Goal: Task Accomplishment & Management: Use online tool/utility

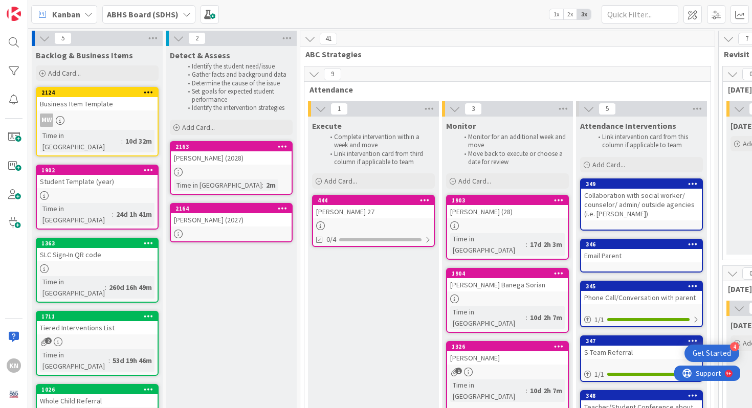
scroll to position [42, 0]
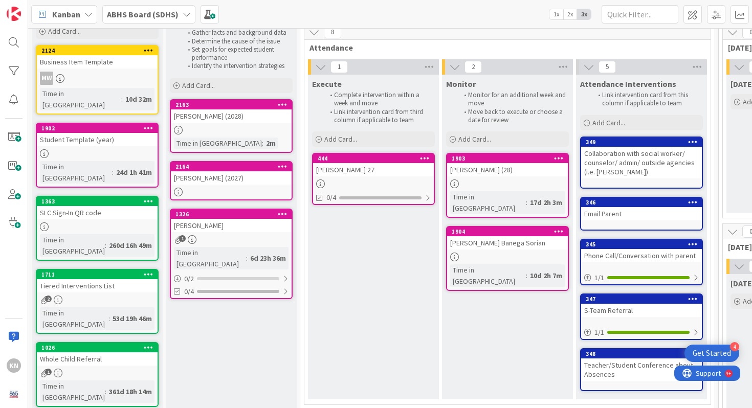
drag, startPoint x: 506, startPoint y: 284, endPoint x: 283, endPoint y: 8, distance: 354.5
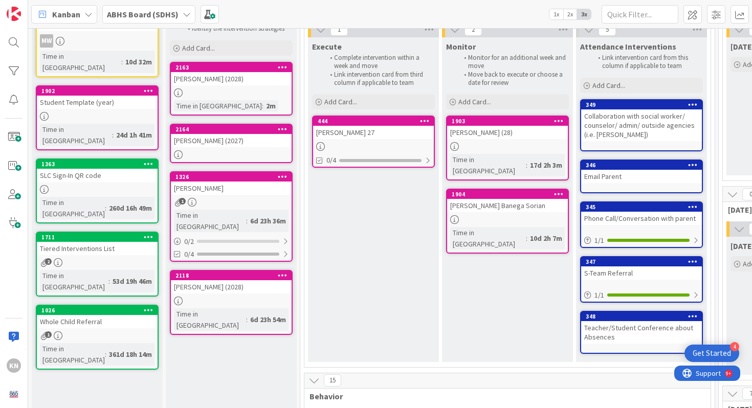
scroll to position [79, 0]
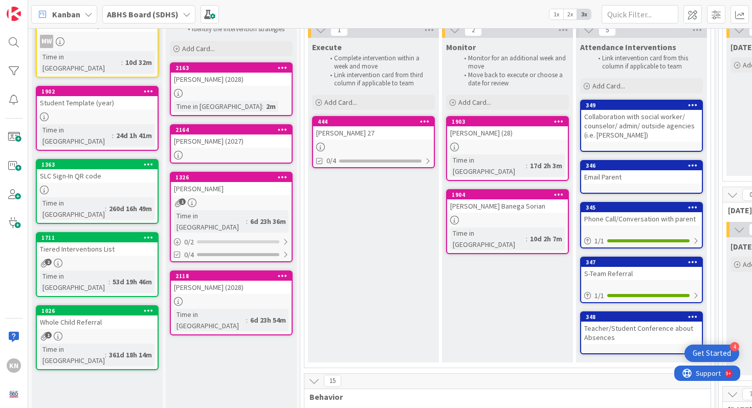
drag, startPoint x: 469, startPoint y: 295, endPoint x: 346, endPoint y: 1, distance: 319.6
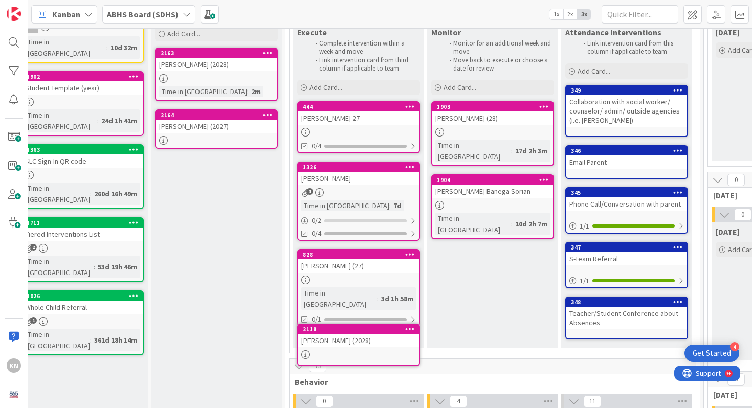
scroll to position [112, 15]
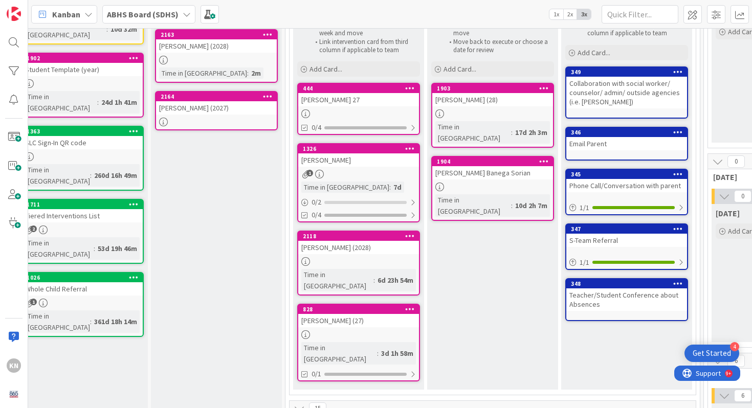
drag, startPoint x: 378, startPoint y: 341, endPoint x: 338, endPoint y: 7, distance: 337.1
click at [360, 160] on div "[PERSON_NAME]" at bounding box center [358, 160] width 121 height 13
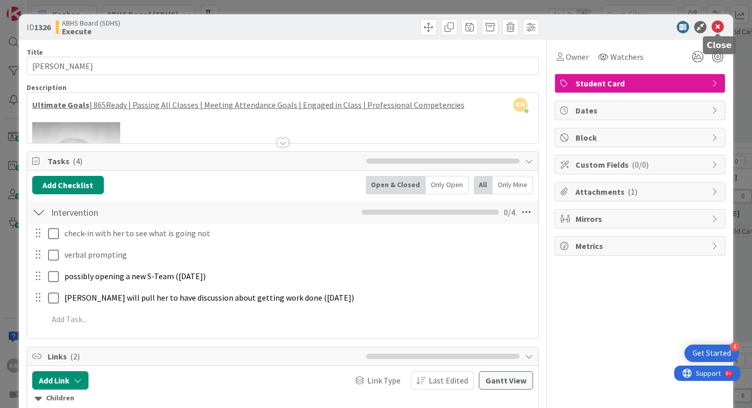
click at [720, 26] on icon at bounding box center [718, 27] width 12 height 12
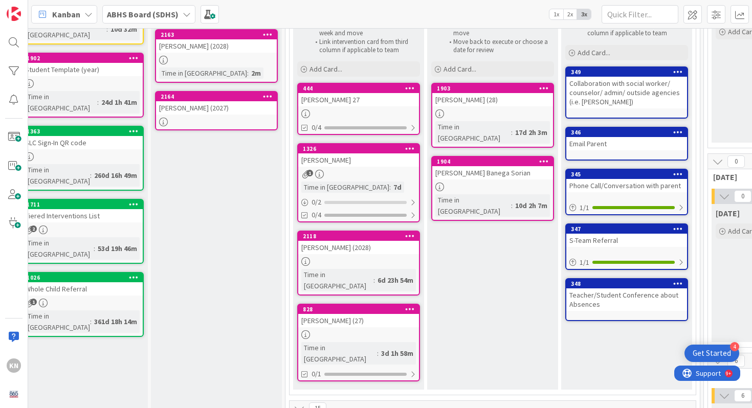
click at [332, 161] on div "[PERSON_NAME]" at bounding box center [358, 160] width 121 height 13
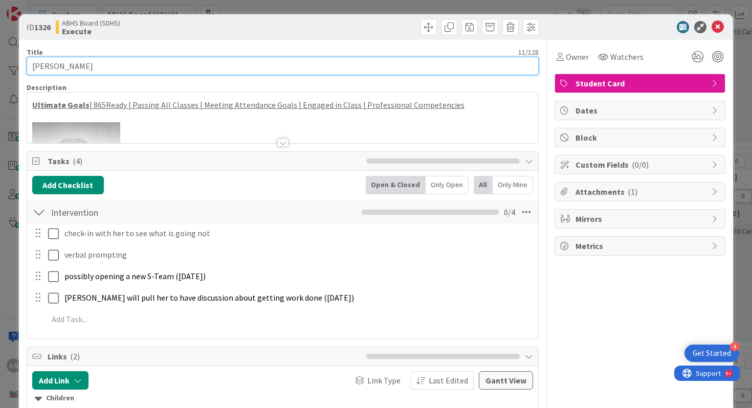
click at [99, 67] on input "[PERSON_NAME]" at bounding box center [283, 66] width 513 height 18
type input "[PERSON_NAME] (2028)"
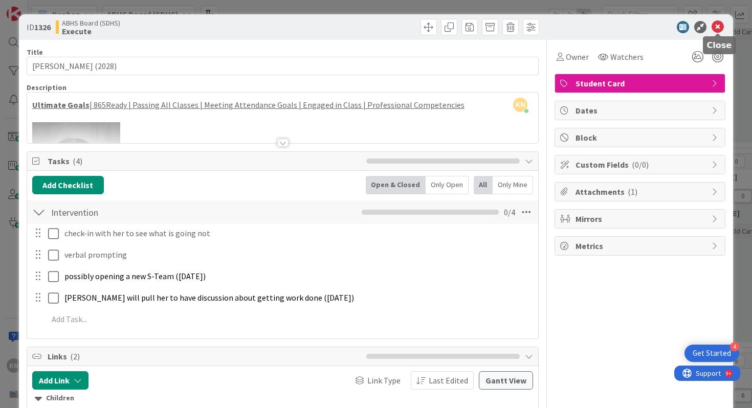
click at [719, 26] on icon at bounding box center [718, 27] width 12 height 12
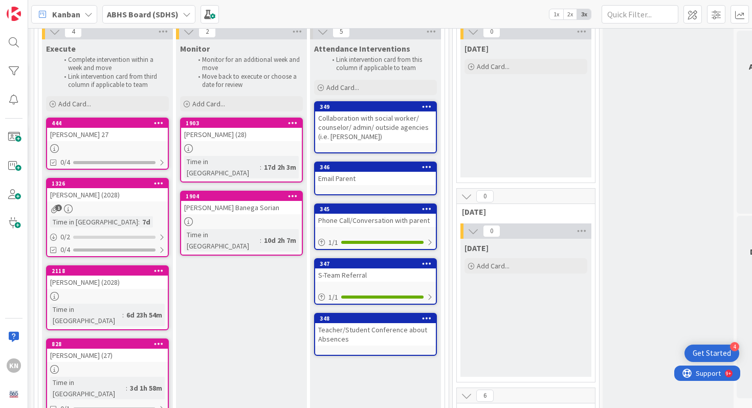
scroll to position [77, 306]
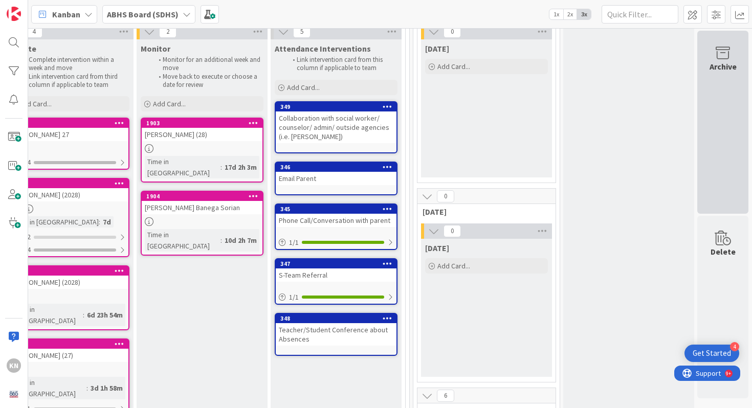
click at [724, 52] on icon at bounding box center [723, 53] width 39 height 14
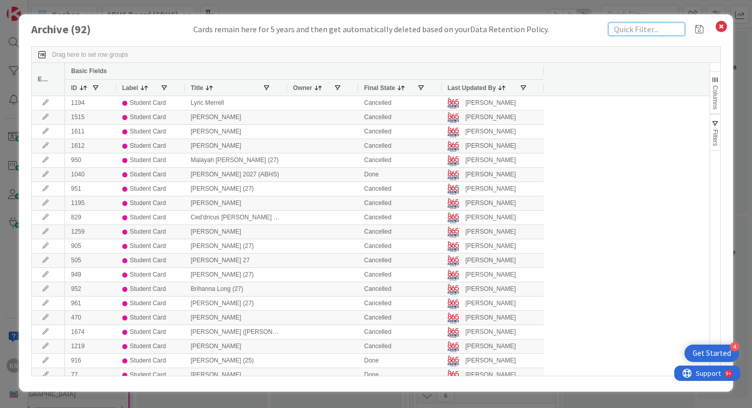
click at [631, 32] on input "text" at bounding box center [647, 29] width 77 height 13
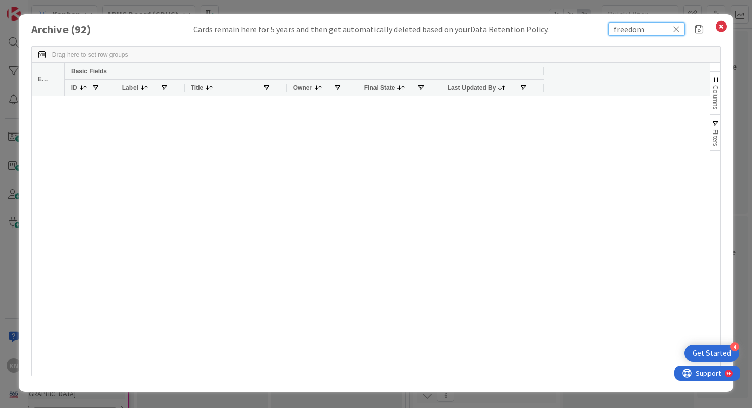
type input "freedom"
click at [676, 33] on icon at bounding box center [676, 29] width 7 height 9
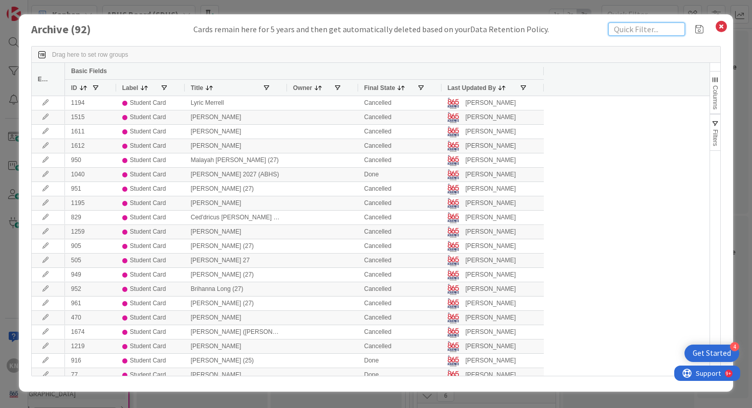
click at [676, 33] on input "text" at bounding box center [647, 29] width 77 height 13
type input "[PERSON_NAME]"
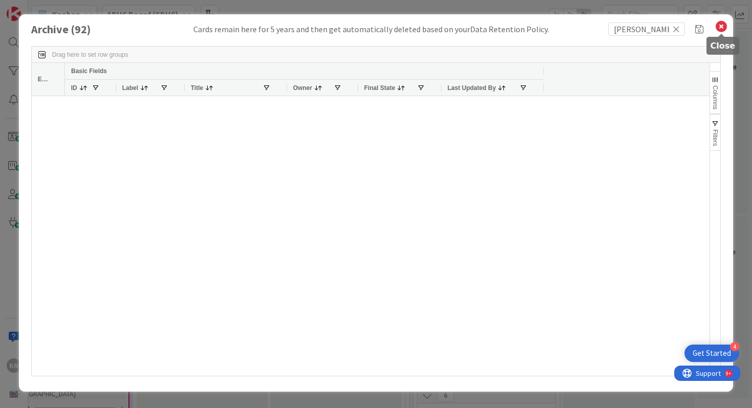
click at [721, 25] on icon at bounding box center [721, 26] width 13 height 14
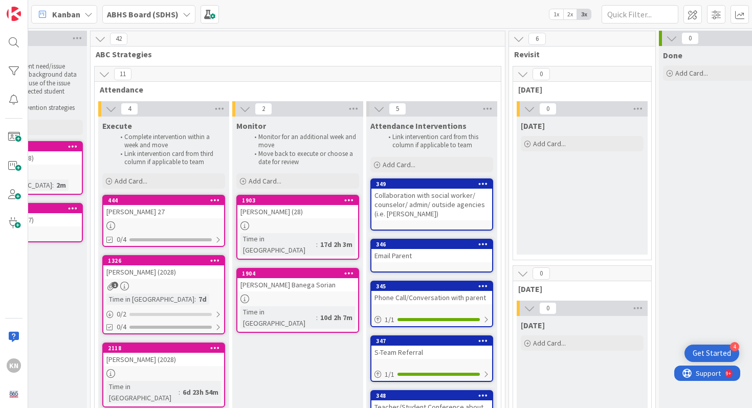
scroll to position [0, 0]
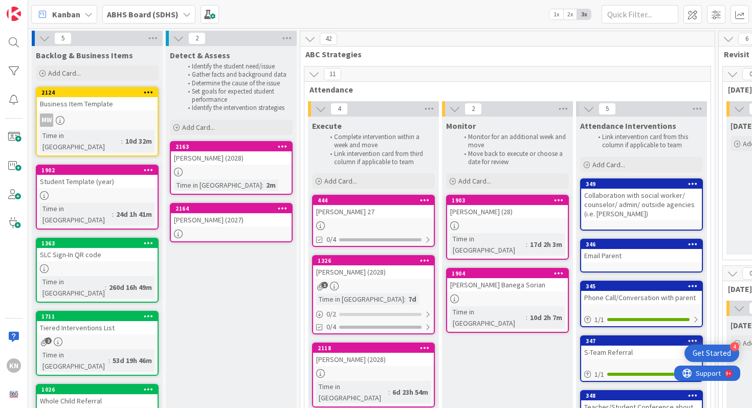
click at [100, 177] on link "1902 Student Template (year) Time in [GEOGRAPHIC_DATA] : 24d 1h 41m" at bounding box center [97, 197] width 123 height 65
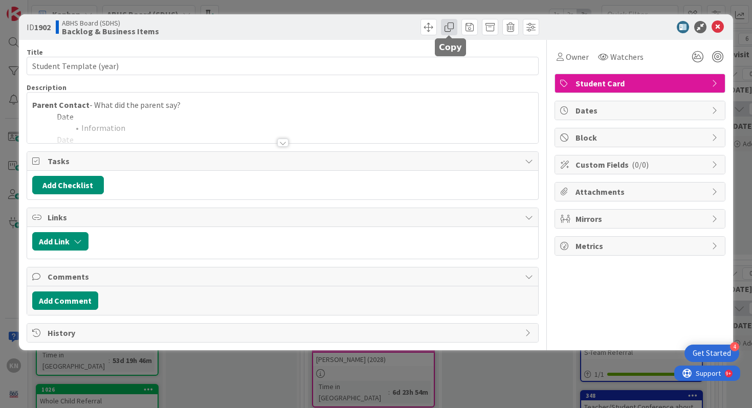
click at [449, 28] on span at bounding box center [449, 27] width 16 height 16
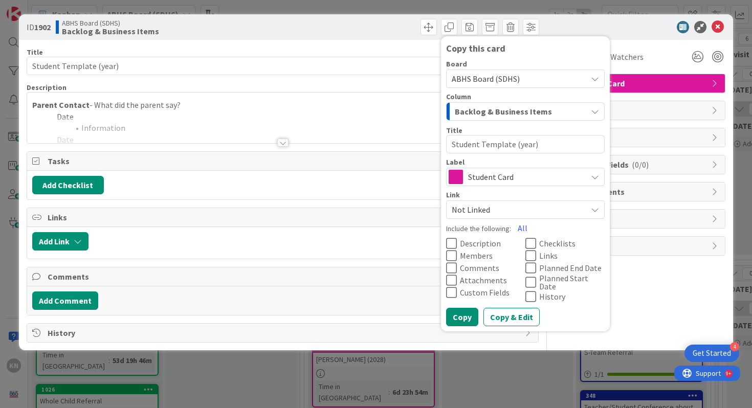
click at [453, 243] on icon at bounding box center [451, 244] width 11 height 12
click at [496, 316] on button "Copy & Edit" at bounding box center [512, 317] width 56 height 18
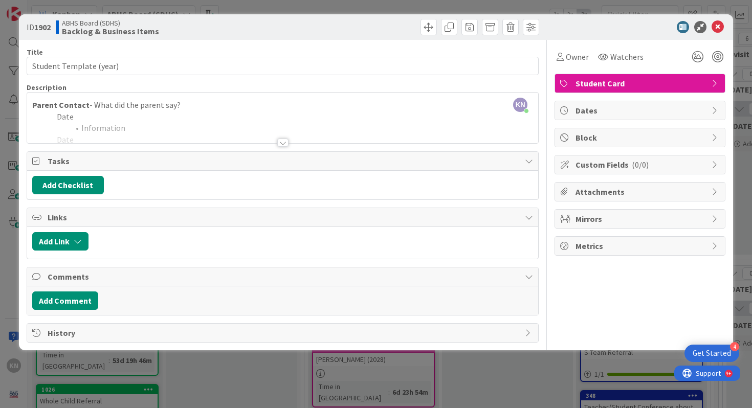
type textarea "x"
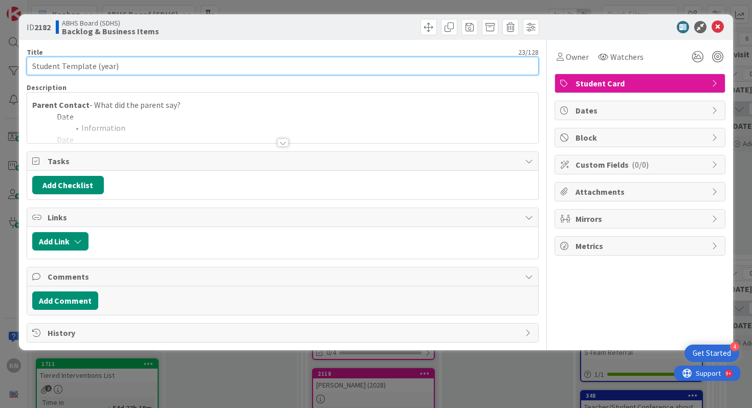
click at [70, 68] on input "Student Template (year)" at bounding box center [283, 66] width 513 height 18
click at [50, 68] on input "Student (year)" at bounding box center [283, 66] width 513 height 18
click at [107, 67] on input "Freedom [PERSON_NAME] (year)" at bounding box center [283, 66] width 513 height 18
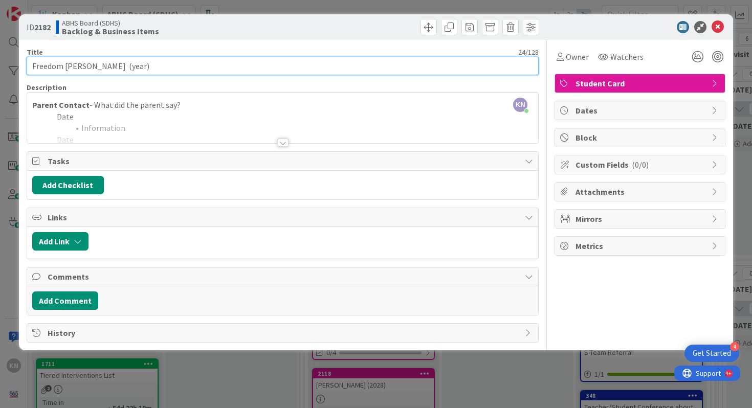
click at [107, 67] on input "Freedom [PERSON_NAME] (year)" at bounding box center [283, 66] width 513 height 18
type input "Freedom [PERSON_NAME] (2028)"
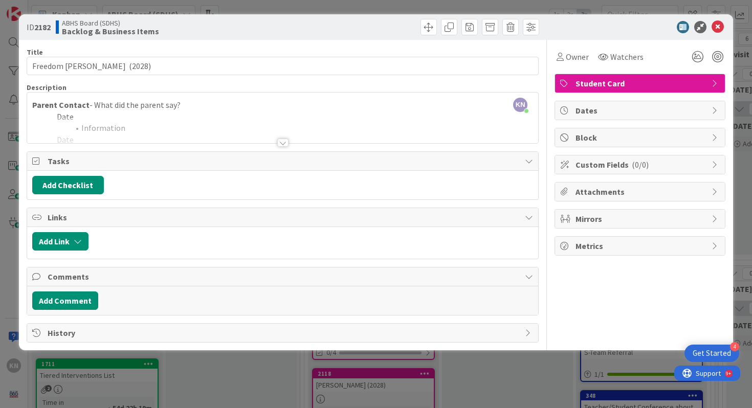
click at [97, 125] on div at bounding box center [283, 130] width 512 height 26
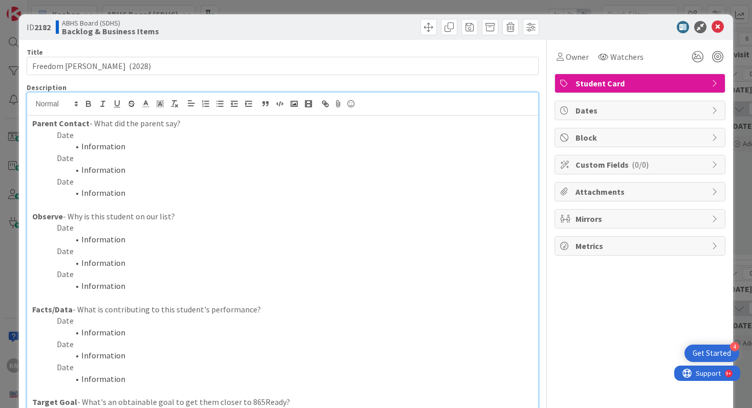
click at [62, 321] on p "Date" at bounding box center [283, 321] width 502 height 12
click at [107, 335] on li "Information" at bounding box center [289, 333] width 489 height 12
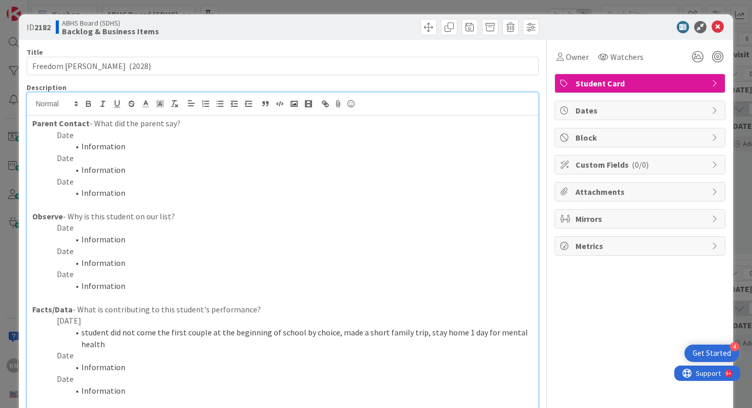
click at [209, 335] on li "student did not come the first couple at the beginning of school by choice, mad…" at bounding box center [289, 338] width 489 height 23
click at [438, 335] on li "student did not come the first couple days at the beginning of school by choice…" at bounding box center [289, 338] width 489 height 23
click at [352, 333] on li "student did not come the first couple days at the beginning of school by choice…" at bounding box center [289, 333] width 489 height 12
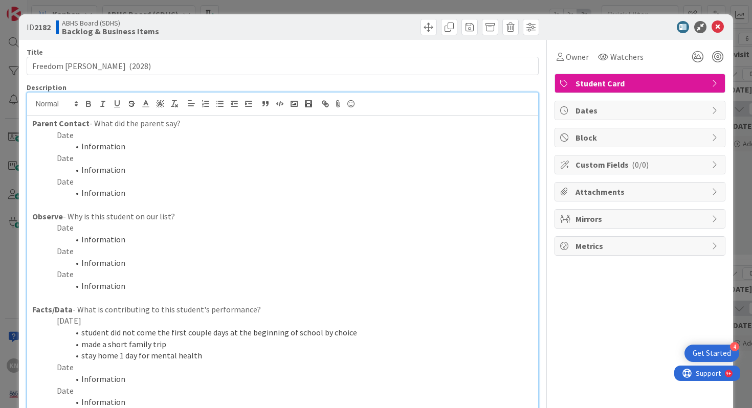
click at [81, 335] on li "student did not come the first couple days at the beginning of school by choice" at bounding box center [289, 333] width 489 height 12
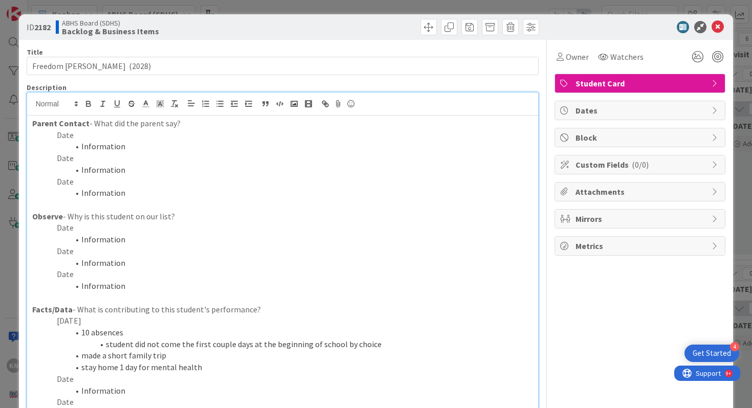
click at [81, 357] on li "made a short family trip" at bounding box center [289, 356] width 489 height 12
click at [80, 368] on li "stay home 1 day for mental health" at bounding box center [289, 368] width 489 height 12
click at [431, 29] on span at bounding box center [429, 27] width 16 height 16
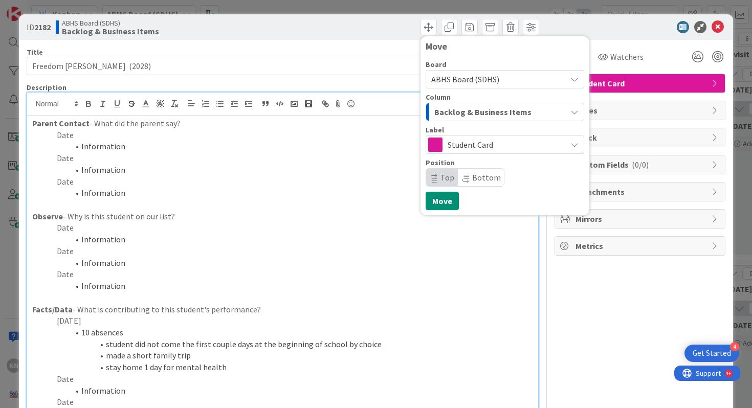
click at [451, 107] on span "Backlog & Business Items" at bounding box center [483, 111] width 97 height 13
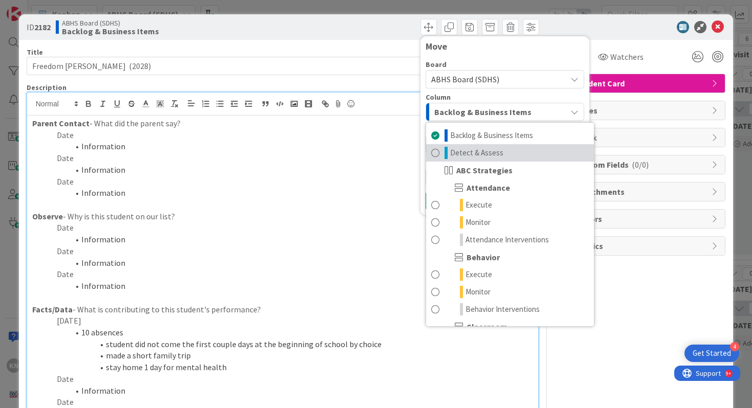
click at [469, 156] on span "Detect & Assess" at bounding box center [476, 153] width 53 height 12
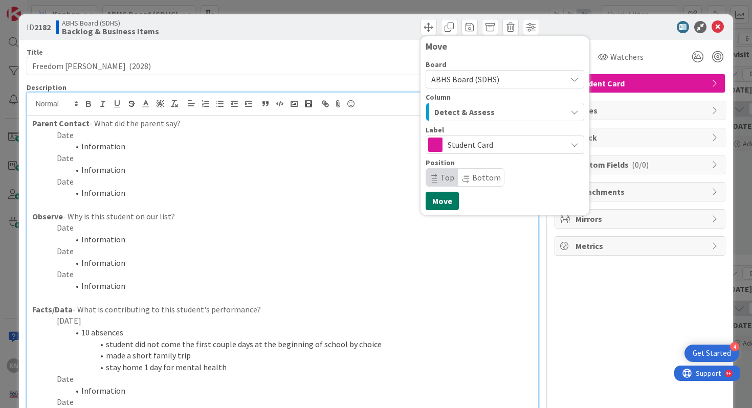
click at [440, 205] on button "Move" at bounding box center [442, 201] width 33 height 18
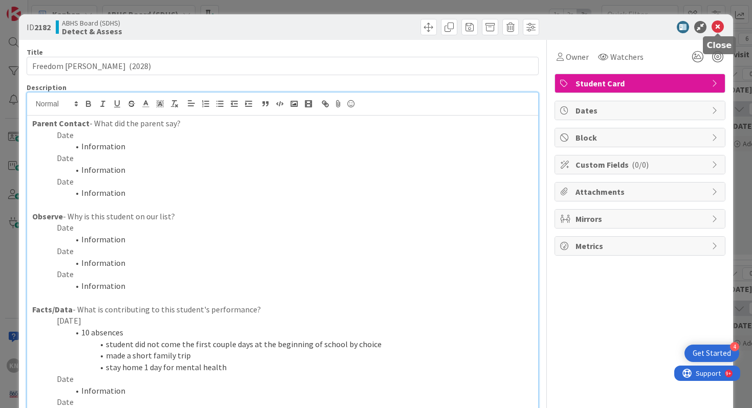
click at [716, 28] on icon at bounding box center [718, 27] width 12 height 12
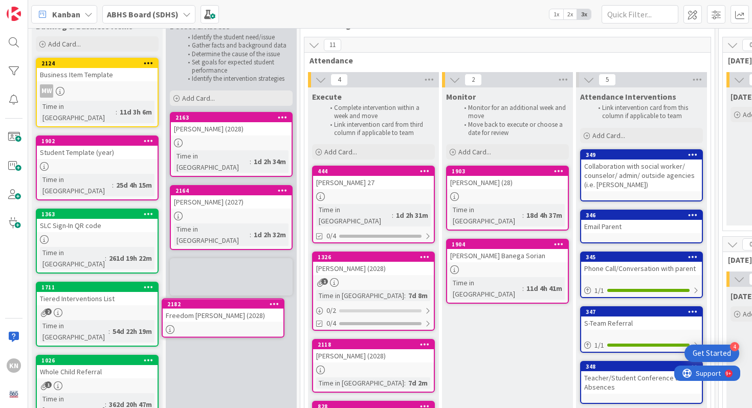
scroll to position [38, 0]
